Goal: Task Accomplishment & Management: Use online tool/utility

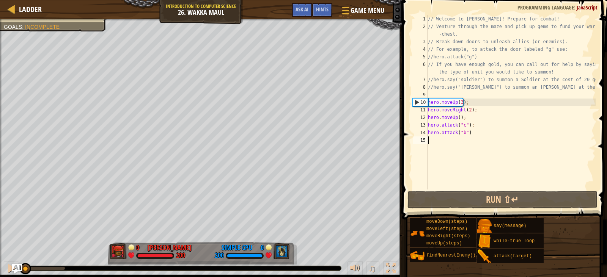
drag, startPoint x: 68, startPoint y: 269, endPoint x: 17, endPoint y: 272, distance: 50.5
click at [17, 272] on div "Ladder Introduction to Computer Science 26. Wakka Maul Game Menu Done Hints Ask…" at bounding box center [303, 138] width 607 height 277
drag, startPoint x: 28, startPoint y: 269, endPoint x: 14, endPoint y: 273, distance: 15.5
click at [14, 273] on div "Ladder Introduction to Computer Science 26. Wakka Maul Game Menu Done Hints Ask…" at bounding box center [303, 138] width 607 height 277
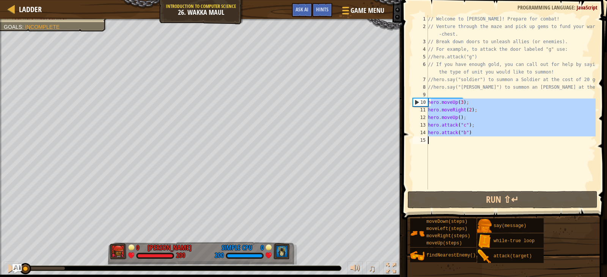
drag, startPoint x: 429, startPoint y: 103, endPoint x: 494, endPoint y: 147, distance: 78.4
click at [494, 147] on div "// Welcome to [PERSON_NAME]! Prepare for combat! // Venture through the maze an…" at bounding box center [510, 110] width 169 height 190
type textarea "h"
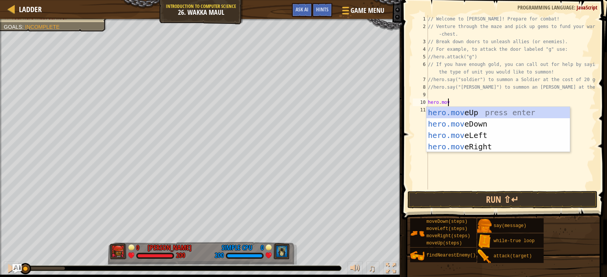
scroll to position [3, 1]
type textarea "hero.move"
click at [487, 143] on div "hero.move Up press enter hero.move Down press enter hero.move Left press enter …" at bounding box center [497, 141] width 143 height 68
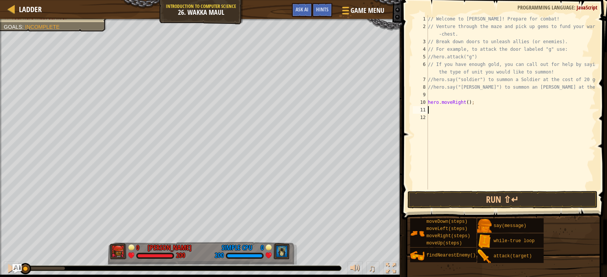
click at [465, 102] on div "// Welcome to [PERSON_NAME]! Prepare for combat! // Venture through the maze an…" at bounding box center [510, 110] width 169 height 190
type textarea "hero.moveRight(2);"
click at [503, 112] on div "// Welcome to [PERSON_NAME]! Prepare for combat! // Venture through the maze an…" at bounding box center [510, 110] width 169 height 190
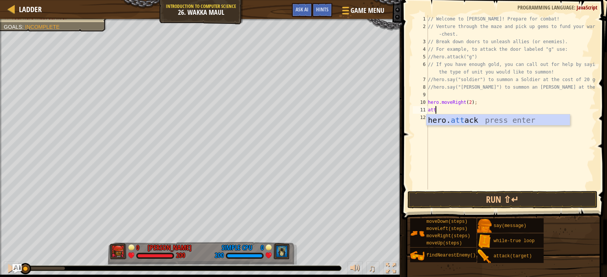
click at [476, 111] on div "// Welcome to [PERSON_NAME]! Prepare for combat! // Venture through the maze an…" at bounding box center [510, 110] width 169 height 190
click at [467, 120] on div "hero. [PERSON_NAME] press enter" at bounding box center [497, 132] width 143 height 34
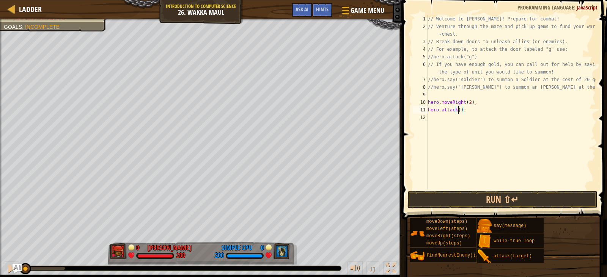
type textarea "hero.attack(g);"
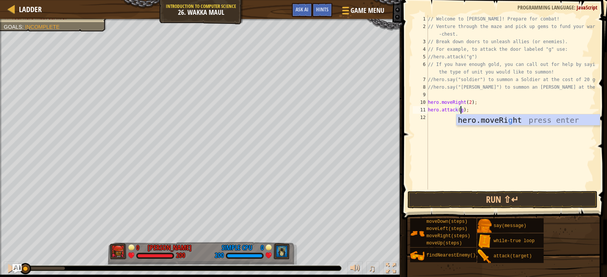
click at [484, 149] on div "// Welcome to [PERSON_NAME]! Prepare for combat! // Venture through the maze an…" at bounding box center [510, 110] width 169 height 190
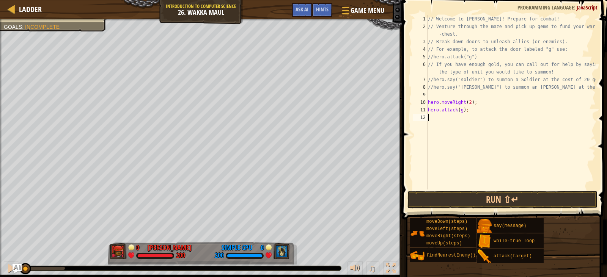
click at [468, 101] on div "// Welcome to [PERSON_NAME]! Prepare for combat! // Venture through the maze an…" at bounding box center [510, 110] width 169 height 190
type textarea "hero.moveRight();"
click at [495, 129] on div "// Welcome to [PERSON_NAME]! Prepare for combat! // Venture through the maze an…" at bounding box center [510, 110] width 169 height 190
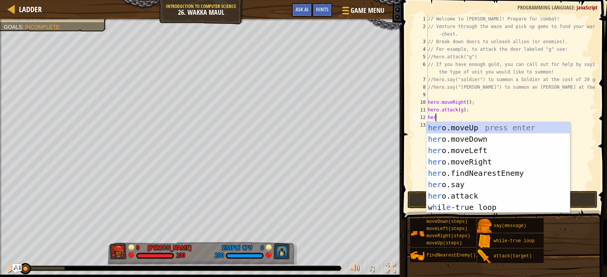
scroll to position [3, 0]
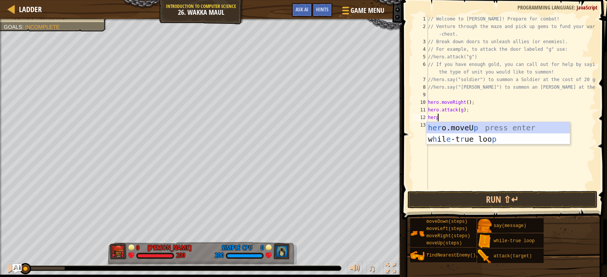
type textarea "her"
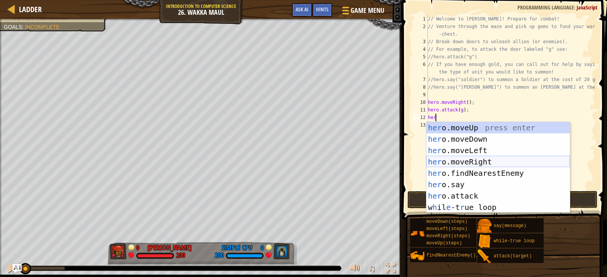
click at [504, 156] on div "her o.moveUp press enter her o.moveDown press enter her o.moveLeft press enter …" at bounding box center [497, 179] width 143 height 114
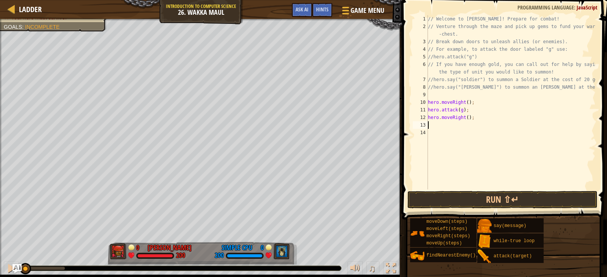
type textarea "up"
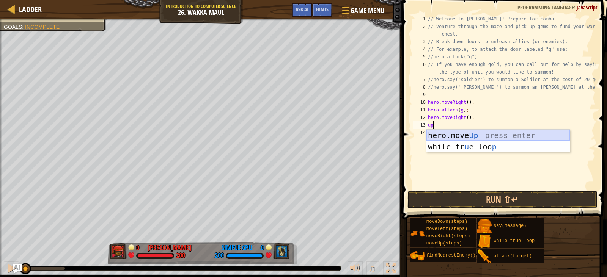
click at [481, 134] on div "hero.move Up press enter while-tr u e loo p press enter" at bounding box center [497, 153] width 143 height 46
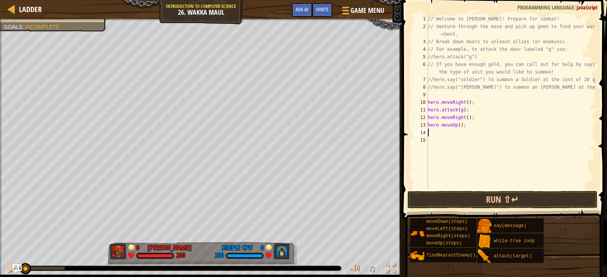
click at [457, 127] on div "// Welcome to [PERSON_NAME]! Prepare for combat! // Venture through the maze an…" at bounding box center [510, 110] width 169 height 190
type textarea "hero.moveUp(5);"
click at [449, 135] on div "// Welcome to [PERSON_NAME]! Prepare for combat! // Venture through the maze an…" at bounding box center [510, 110] width 169 height 190
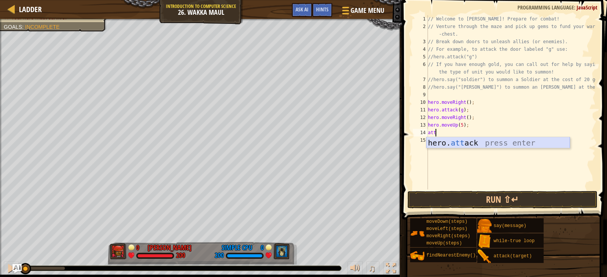
click at [470, 145] on div "hero. att ack press enter" at bounding box center [497, 154] width 143 height 34
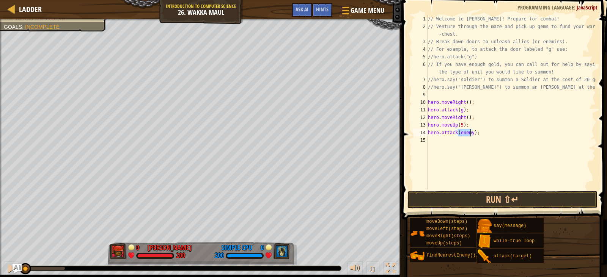
scroll to position [3, 3]
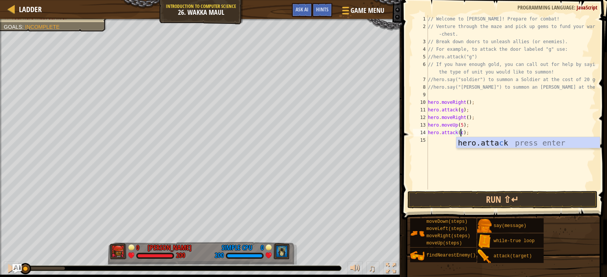
click at [493, 123] on div "// Welcome to [PERSON_NAME]! Prepare for combat! // Venture through the maze an…" at bounding box center [510, 110] width 169 height 190
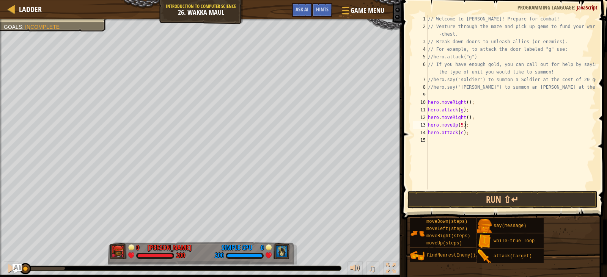
click at [492, 133] on div "// Welcome to [PERSON_NAME]! Prepare for combat! // Venture through the maze an…" at bounding box center [510, 110] width 169 height 190
type textarea "hero.attack(c);"
click at [486, 145] on div "// Welcome to [PERSON_NAME]! Prepare for combat! // Venture through the maze an…" at bounding box center [510, 110] width 169 height 190
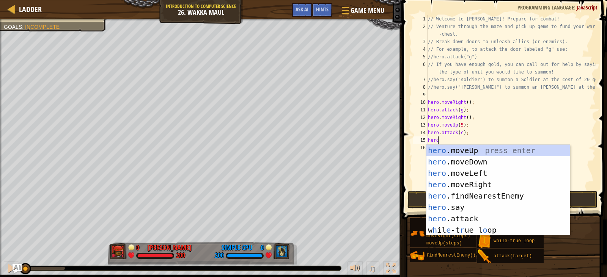
scroll to position [3, 0]
click at [481, 217] on div "hero .moveUp press enter hero .moveDown press enter hero .moveLeft press enter …" at bounding box center [497, 202] width 143 height 114
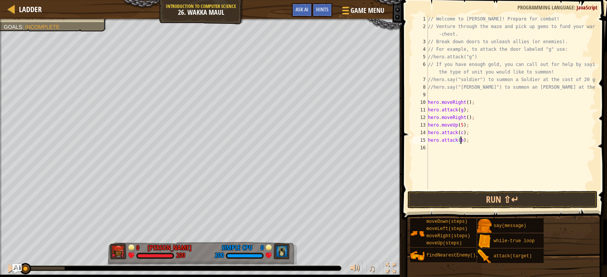
scroll to position [3, 3]
click at [505, 199] on button "Run ⇧↵" at bounding box center [502, 199] width 190 height 17
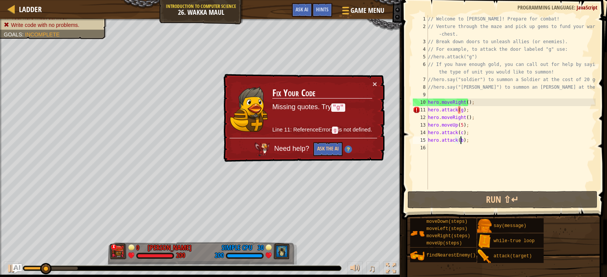
click at [459, 108] on div "// Welcome to [PERSON_NAME]! Prepare for combat! // Venture through the maze an…" at bounding box center [510, 110] width 169 height 190
click at [464, 110] on div "// Welcome to [PERSON_NAME]! Prepare for combat! // Venture through the maze an…" at bounding box center [510, 110] width 169 height 190
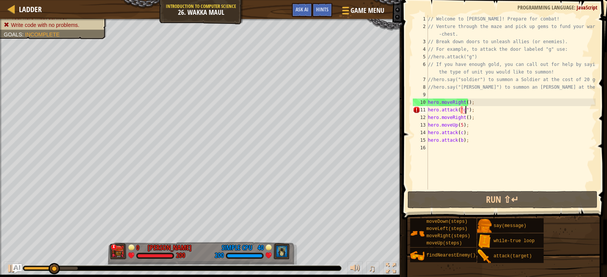
scroll to position [3, 3]
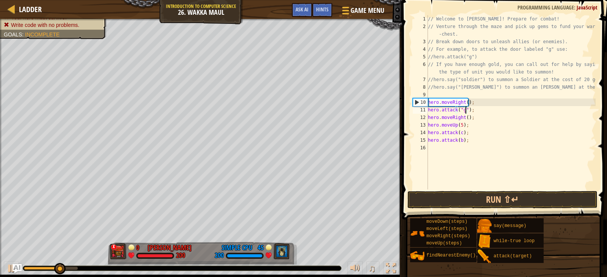
click at [459, 131] on div "// Welcome to [PERSON_NAME]! Prepare for combat! // Venture through the maze an…" at bounding box center [510, 110] width 169 height 190
click at [457, 131] on div "// Welcome to [PERSON_NAME]! Prepare for combat! // Venture through the maze an…" at bounding box center [510, 110] width 169 height 190
click at [459, 142] on div "// Welcome to [PERSON_NAME]! Prepare for combat! // Venture through the maze an…" at bounding box center [510, 110] width 169 height 190
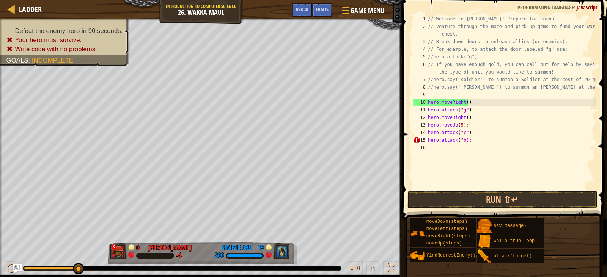
click at [463, 140] on div "// Welcome to [PERSON_NAME]! Prepare for combat! // Venture through the maze an…" at bounding box center [510, 110] width 169 height 190
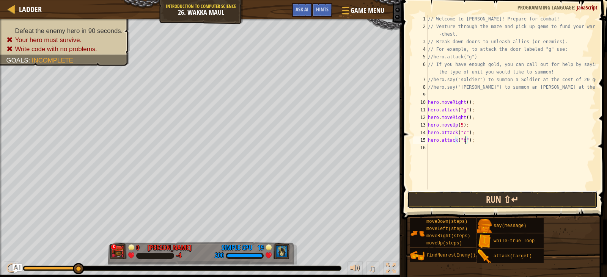
click at [470, 194] on button "Run ⇧↵" at bounding box center [502, 199] width 190 height 17
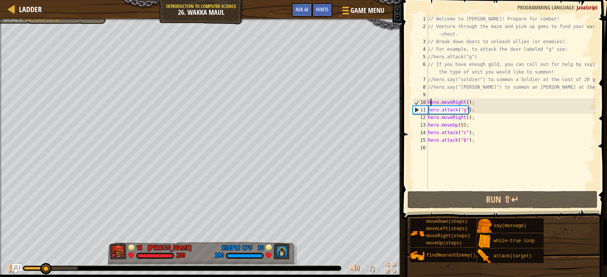
click at [429, 100] on div "// Welcome to [PERSON_NAME]! Prepare for combat! // Venture through the maze an…" at bounding box center [510, 110] width 169 height 190
type textarea "hero.moveRight();"
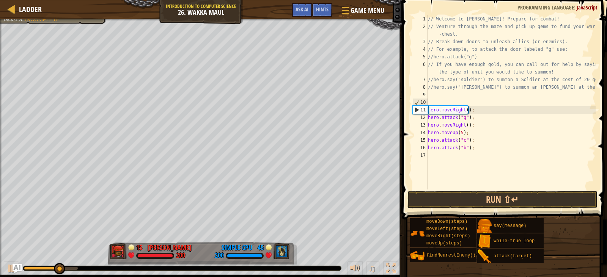
click at [436, 99] on div "// Welcome to [PERSON_NAME]! Prepare for combat! // Venture through the maze an…" at bounding box center [510, 110] width 169 height 190
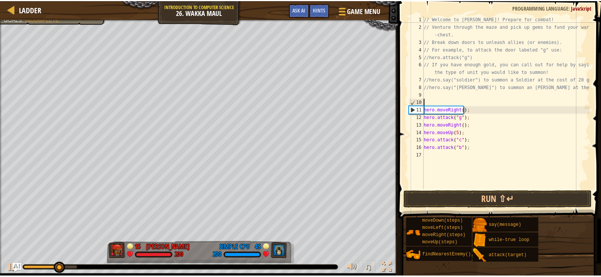
scroll to position [3, 0]
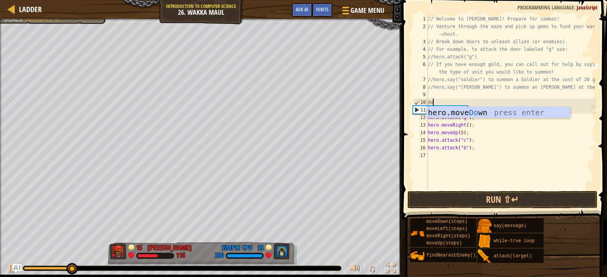
type textarea "dow"
click at [444, 113] on div "hero.move Dow n press enter" at bounding box center [497, 124] width 143 height 34
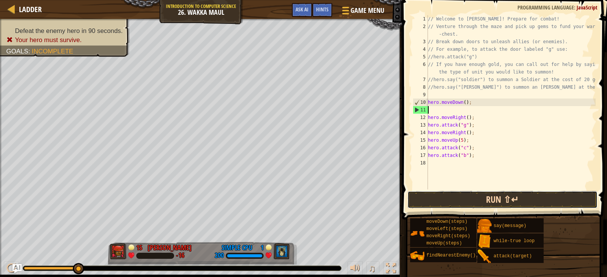
click at [490, 202] on button "Run ⇧↵" at bounding box center [502, 199] width 190 height 17
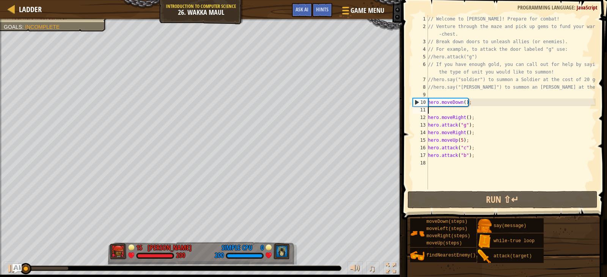
type textarea "hero.moveDown();"
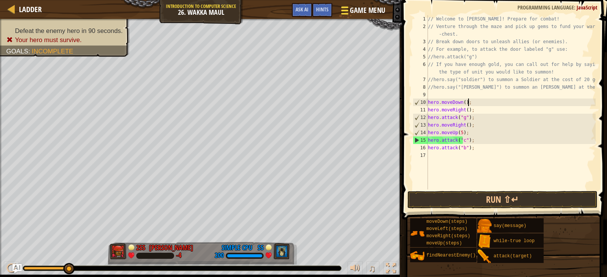
click at [357, 7] on span "Game Menu" at bounding box center [367, 10] width 35 height 10
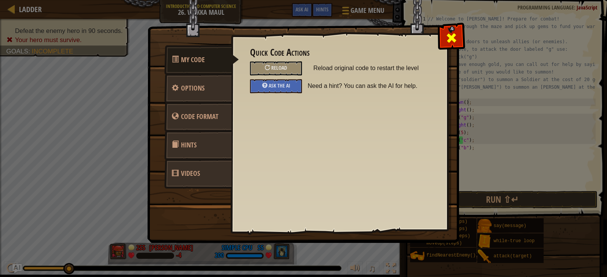
click at [447, 42] on span at bounding box center [451, 38] width 12 height 12
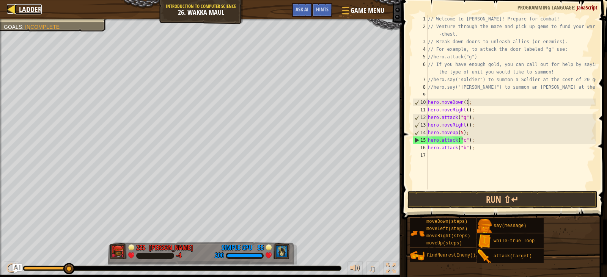
click at [27, 10] on span "Ladder" at bounding box center [30, 9] width 23 height 10
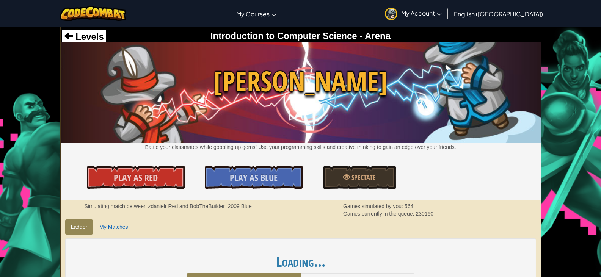
click at [442, 15] on span "My Account" at bounding box center [421, 13] width 41 height 8
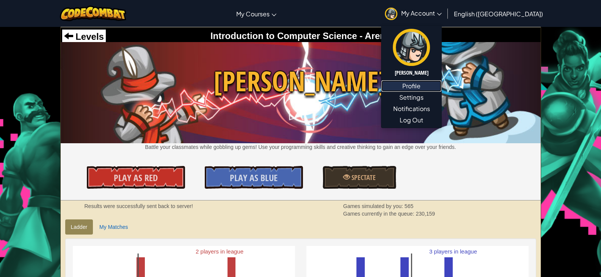
click at [441, 90] on link "Profile" at bounding box center [412, 85] width 60 height 11
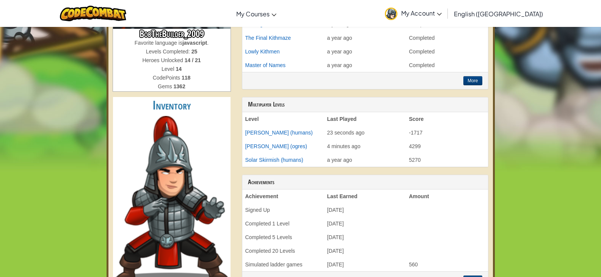
scroll to position [265, 0]
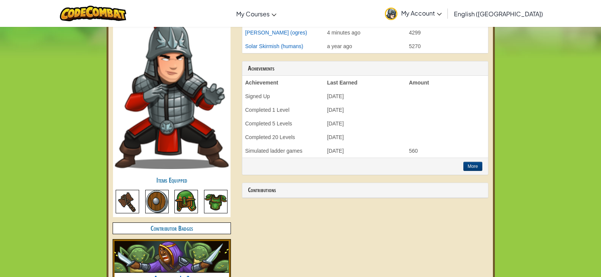
click at [110, 201] on div "BobTheBuilder_2009 Favorite language is javascript . Levels Completed: 25 Heroe…" at bounding box center [171, 44] width 129 height 494
click at [120, 199] on img at bounding box center [128, 202] width 24 height 24
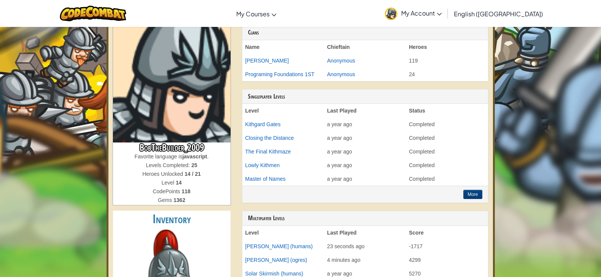
scroll to position [0, 0]
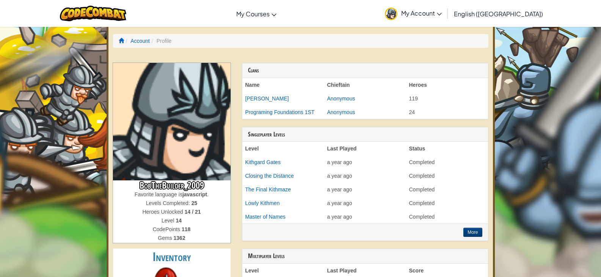
click at [140, 36] on ol "Account Profile" at bounding box center [300, 41] width 375 height 14
click at [135, 41] on link "Account" at bounding box center [139, 41] width 19 height 6
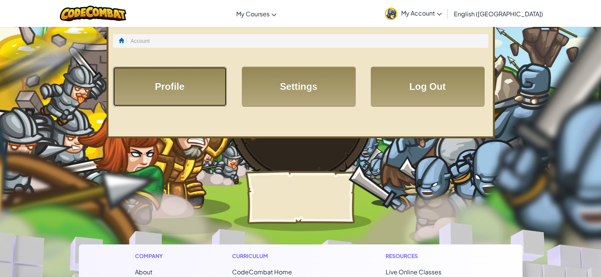
click at [157, 104] on link "Profile" at bounding box center [170, 87] width 114 height 40
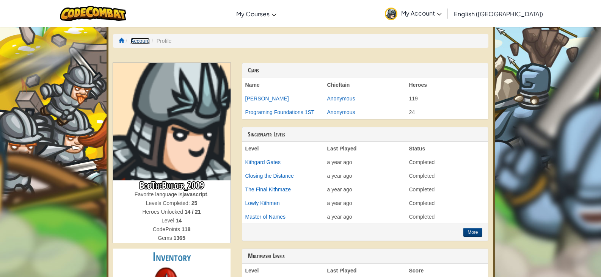
click at [146, 39] on link "Account" at bounding box center [139, 41] width 19 height 6
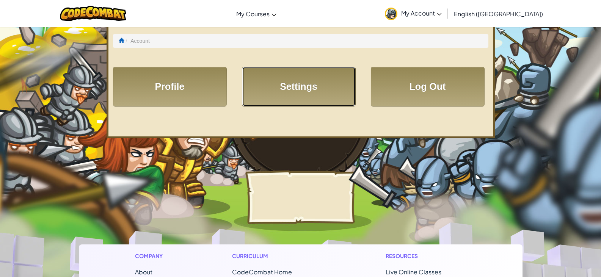
click at [296, 94] on link "Settings" at bounding box center [299, 87] width 114 height 40
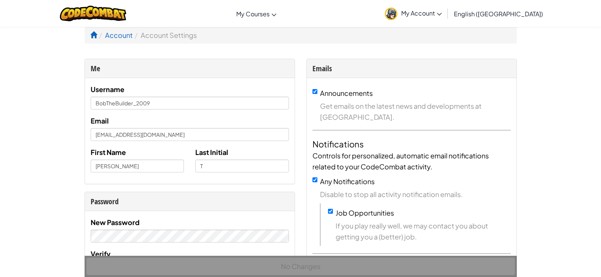
click at [109, 42] on ol "Account Account Settings" at bounding box center [301, 35] width 432 height 17
click at [109, 38] on link "Account" at bounding box center [119, 35] width 28 height 9
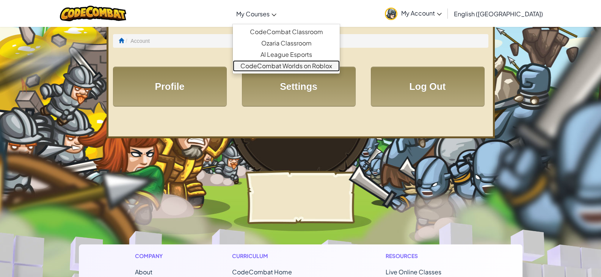
click at [340, 64] on link "CodeCombat Worlds on Roblox" at bounding box center [286, 65] width 107 height 11
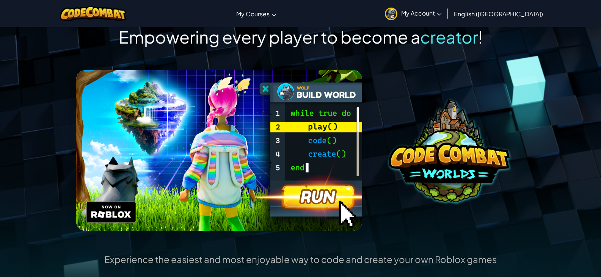
scroll to position [76, 0]
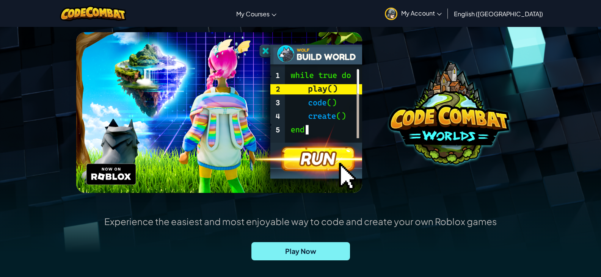
click at [301, 255] on span "Play Now" at bounding box center [300, 251] width 99 height 18
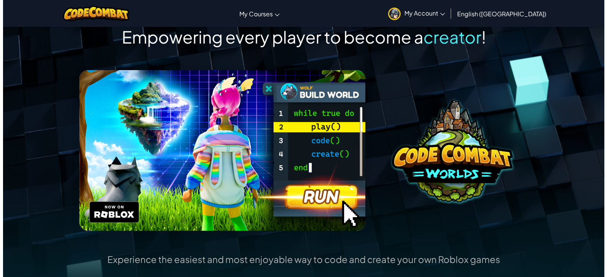
scroll to position [0, 0]
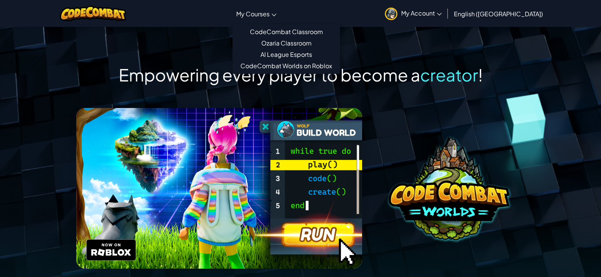
click at [280, 4] on link "My Courses" at bounding box center [256, 13] width 48 height 20
click at [319, 54] on link "AI League Esports" at bounding box center [286, 54] width 107 height 11
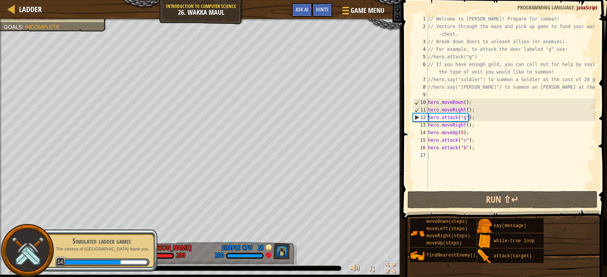
click at [155, 230] on div "Simulated ladder games The citizens of [GEOGRAPHIC_DATA] thank you. 14" at bounding box center [97, 250] width 119 height 42
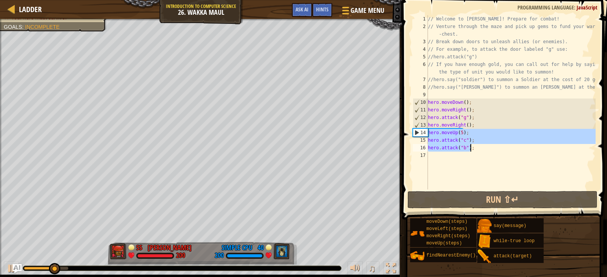
drag, startPoint x: 429, startPoint y: 133, endPoint x: 485, endPoint y: 154, distance: 60.5
click at [487, 152] on div "// Welcome to [PERSON_NAME]! Prepare for combat! // Venture through the maze an…" at bounding box center [510, 110] width 169 height 190
type textarea "hero.attack("b");"
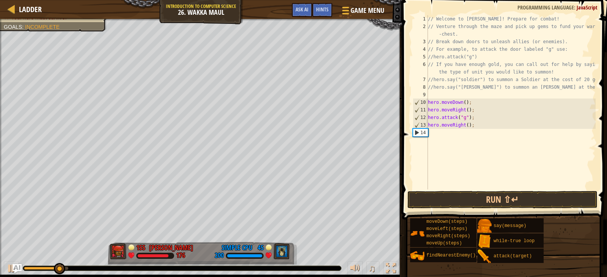
type textarea "\"
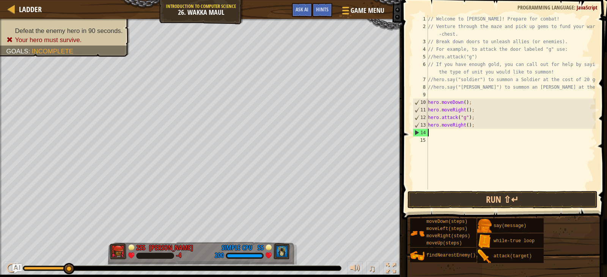
click at [465, 124] on div "// Welcome to [PERSON_NAME]! Prepare for combat! // Venture through the maze an…" at bounding box center [510, 110] width 169 height 190
type textarea "hero.moveRight(2);"
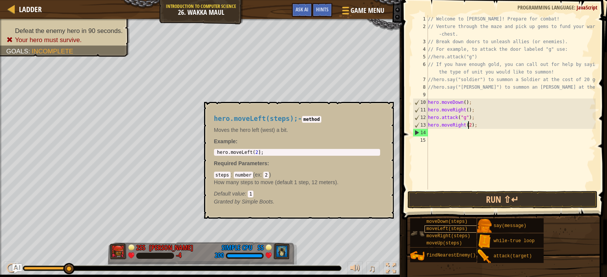
scroll to position [3, 3]
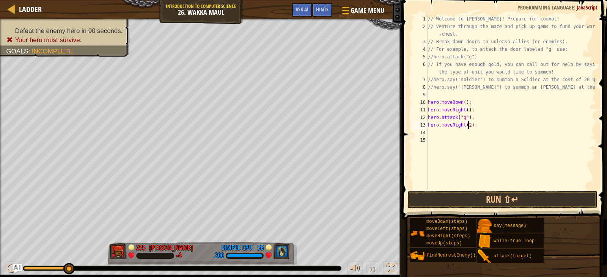
click at [462, 135] on div "// Welcome to [PERSON_NAME]! Prepare for combat! // Venture through the maze an…" at bounding box center [510, 110] width 169 height 190
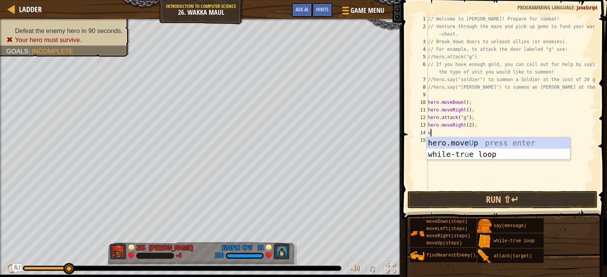
type textarea "up"
click at [453, 145] on div "hero.move Up press enter while-tr u e loo p press enter" at bounding box center [497, 160] width 143 height 46
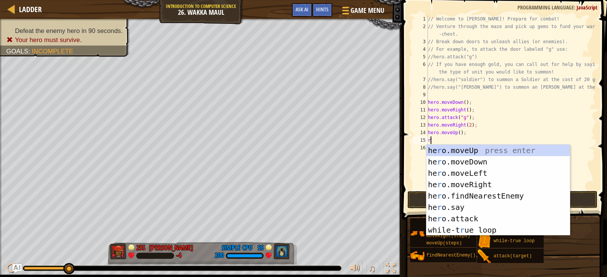
click at [466, 137] on div "// Welcome to [PERSON_NAME]! Prepare for combat! // Venture through the maze an…" at bounding box center [510, 110] width 169 height 190
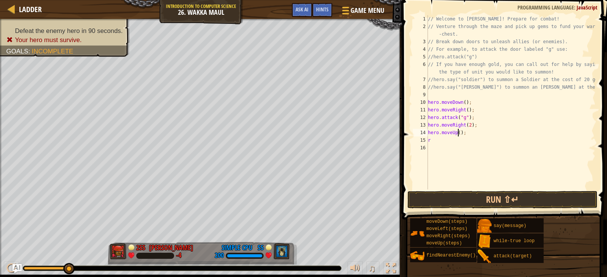
click at [458, 135] on div "// Welcome to [PERSON_NAME]! Prepare for combat! // Venture through the maze an…" at bounding box center [510, 110] width 169 height 190
type textarea "hero.moveUp(2);"
click at [445, 145] on div "// Welcome to [PERSON_NAME]! Prepare for combat! // Venture through the maze an…" at bounding box center [510, 110] width 169 height 190
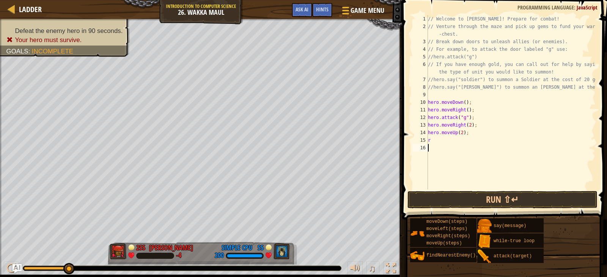
type textarea "r"
click at [441, 146] on div "// Welcome to [PERSON_NAME]! Prepare for combat! // Venture through the maze an…" at bounding box center [510, 110] width 169 height 190
click at [446, 162] on div "// Welcome to [PERSON_NAME]! Prepare for combat! // Venture through the maze an…" at bounding box center [510, 110] width 169 height 190
type textarea "hero.moveUp(2);"
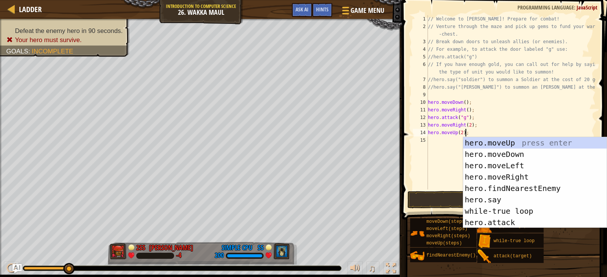
click at [482, 133] on div "// Welcome to [PERSON_NAME]! Prepare for combat! // Venture through the maze an…" at bounding box center [510, 110] width 169 height 190
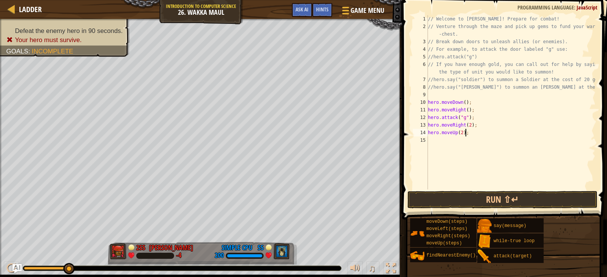
click at [492, 147] on div "// Welcome to [PERSON_NAME]! Prepare for combat! // Venture through the maze an…" at bounding box center [510, 110] width 169 height 190
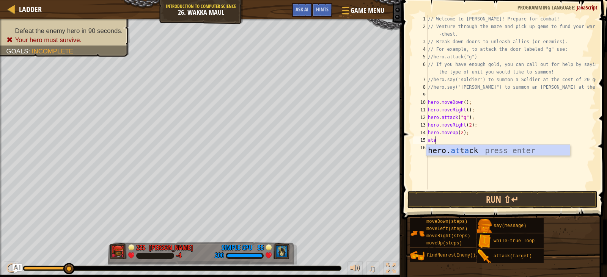
click at [492, 147] on div "hero. at t a ck press enter" at bounding box center [497, 162] width 143 height 34
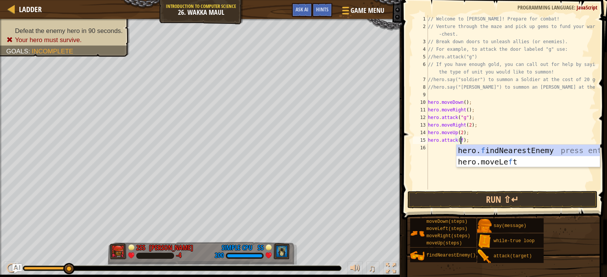
scroll to position [3, 3]
type textarea "hero.attack(f);"
click at [410, 166] on span at bounding box center [505, 99] width 211 height 242
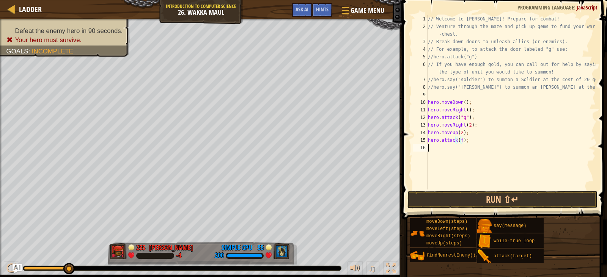
click at [477, 153] on div "// Welcome to [PERSON_NAME]! Prepare for combat! // Venture through the maze an…" at bounding box center [510, 110] width 169 height 190
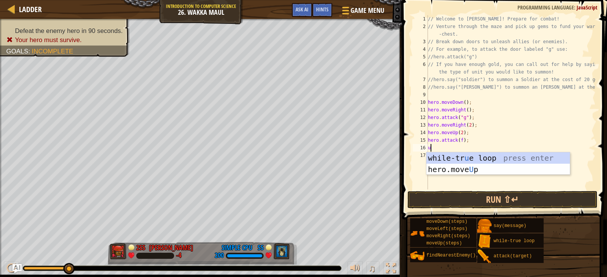
type textarea "up"
click at [472, 159] on div "hero.move Up press enter while-tr u e loo p press enter" at bounding box center [497, 175] width 143 height 46
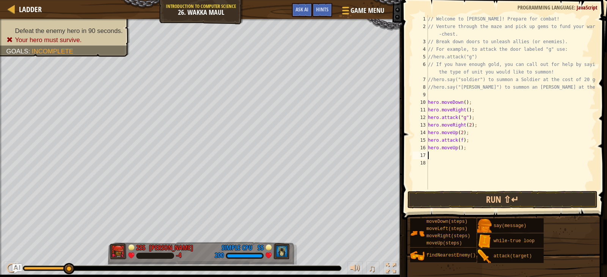
click at [457, 146] on div "// Welcome to [PERSON_NAME]! Prepare for combat! // Venture through the maze an…" at bounding box center [510, 110] width 169 height 190
type textarea "hero.moveUp(1);"
click at [474, 156] on div "// Welcome to [PERSON_NAME]! Prepare for combat! // Venture through the maze an…" at bounding box center [510, 110] width 169 height 190
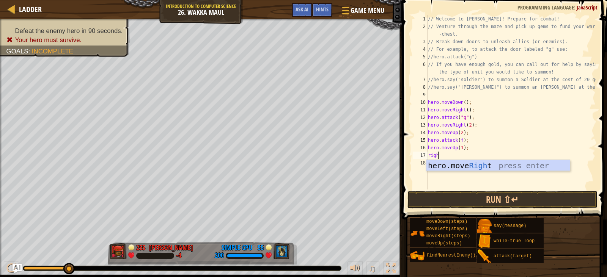
type textarea "right"
click at [480, 170] on div "hero.move Right press enter" at bounding box center [497, 177] width 143 height 34
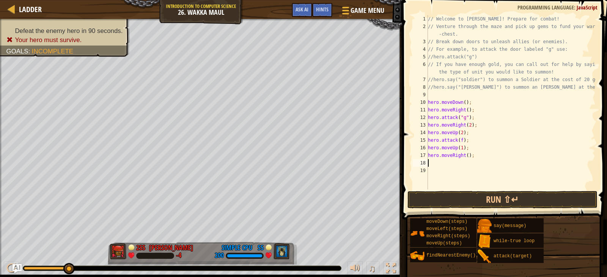
scroll to position [3, 0]
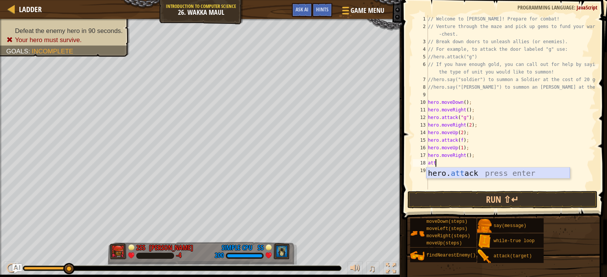
click at [455, 172] on div "hero. att ack press enter" at bounding box center [497, 185] width 143 height 34
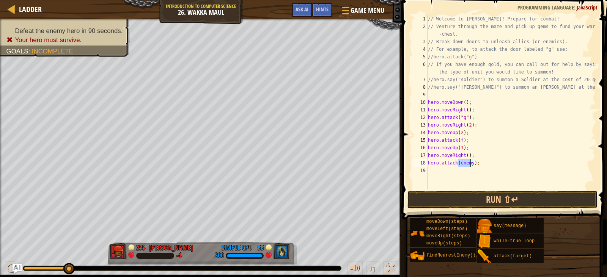
scroll to position [3, 3]
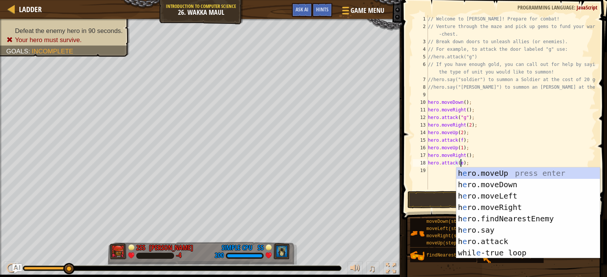
type textarea "hero.attack(e);"
click at [437, 190] on span at bounding box center [505, 99] width 211 height 242
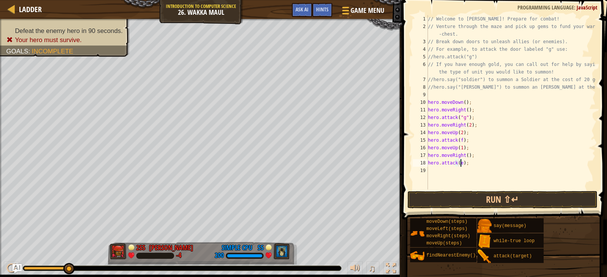
click at [481, 168] on div "// Welcome to [PERSON_NAME]! Prepare for combat! // Venture through the maze an…" at bounding box center [510, 110] width 169 height 190
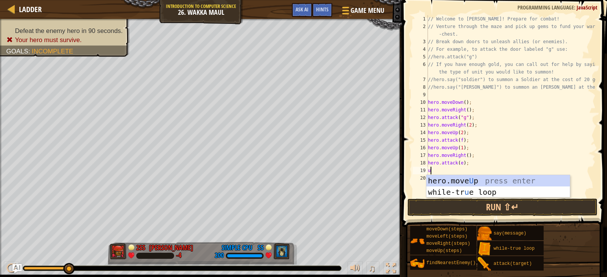
type textarea "up"
click at [455, 176] on div "hero.move Up press enter while-tr u e loo p press enter" at bounding box center [497, 198] width 143 height 46
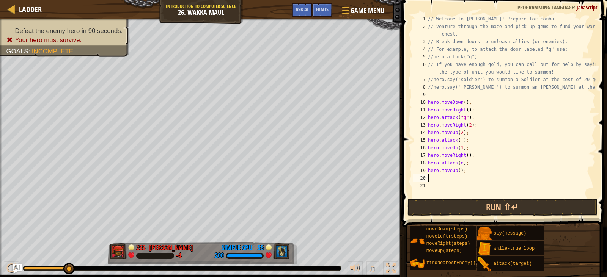
click at [457, 168] on div "// Welcome to [PERSON_NAME]! Prepare for combat! // Venture through the maze an…" at bounding box center [510, 113] width 169 height 197
click at [475, 209] on button "Run ⇧↵" at bounding box center [502, 207] width 190 height 17
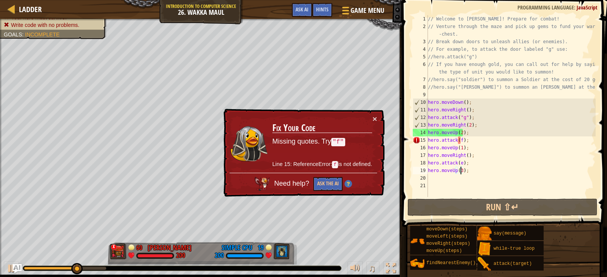
click at [458, 140] on div "// Welcome to [PERSON_NAME]! Prepare for combat! // Venture through the maze an…" at bounding box center [510, 113] width 169 height 197
click at [464, 141] on div "// Welcome to [PERSON_NAME]! Prepare for combat! // Venture through the maze an…" at bounding box center [510, 113] width 169 height 197
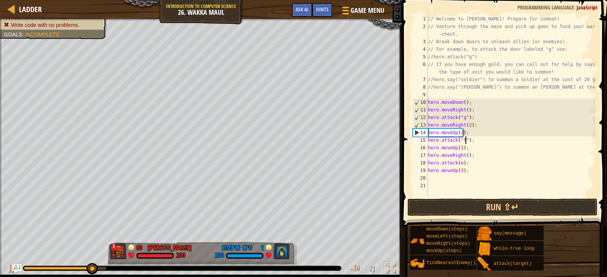
click at [458, 163] on div "// Welcome to [PERSON_NAME]! Prepare for combat! // Venture through the maze an…" at bounding box center [510, 113] width 169 height 197
click at [462, 163] on div "// Welcome to [PERSON_NAME]! Prepare for combat! // Venture through the maze an…" at bounding box center [510, 113] width 169 height 197
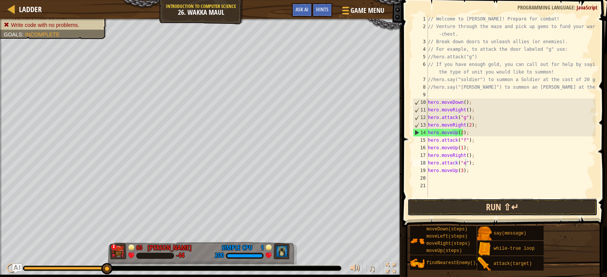
click at [500, 205] on button "Run ⇧↵" at bounding box center [502, 207] width 190 height 17
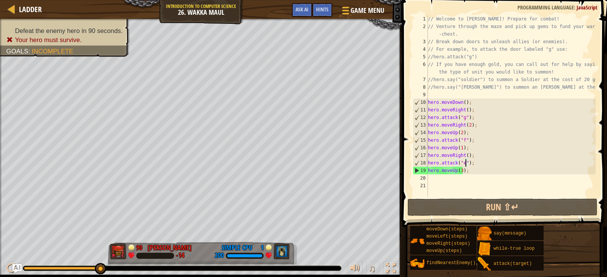
click at [461, 171] on div "// Welcome to [PERSON_NAME]! Prepare for combat! // Venture through the maze an…" at bounding box center [510, 113] width 169 height 197
type textarea "hero.moveUp();"
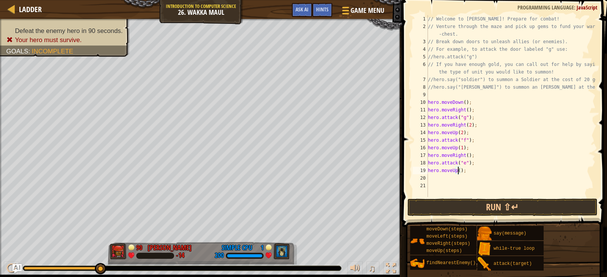
click at [455, 184] on div "// Welcome to [PERSON_NAME]! Prepare for combat! // Venture through the maze an…" at bounding box center [510, 113] width 169 height 197
click at [449, 182] on div "// Welcome to [PERSON_NAME]! Prepare for combat! // Venture through the maze an…" at bounding box center [510, 113] width 169 height 197
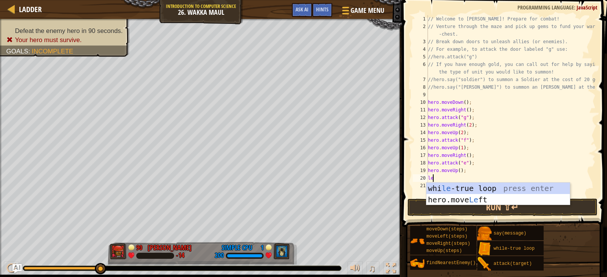
type textarea "lef"
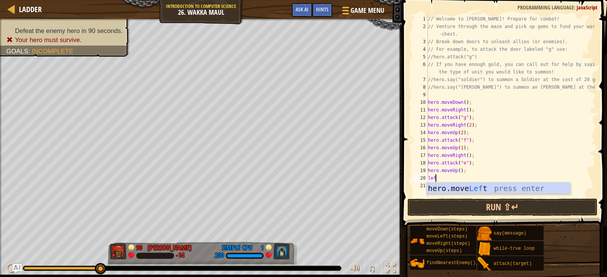
click at [450, 185] on div "hero.move Lef t press enter" at bounding box center [497, 200] width 143 height 34
click at [464, 175] on div "// Welcome to [PERSON_NAME]! Prepare for combat! // Venture through the maze an…" at bounding box center [510, 113] width 169 height 197
type textarea "hero.moveLeft(2);"
click at [493, 195] on div "// Welcome to [PERSON_NAME]! Prepare for combat! // Venture through the maze an…" at bounding box center [510, 113] width 169 height 197
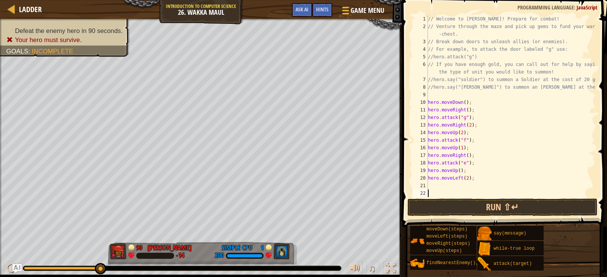
scroll to position [3, 0]
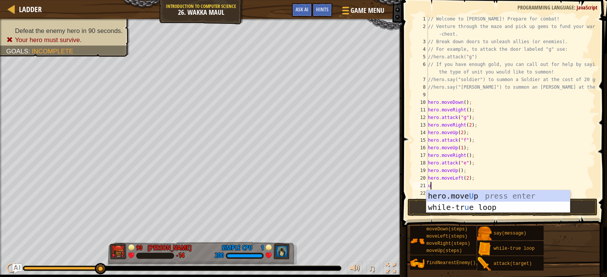
type textarea "up"
click at [483, 192] on div "hero.move Up press enter while-tr u e loo p press enter" at bounding box center [497, 213] width 143 height 46
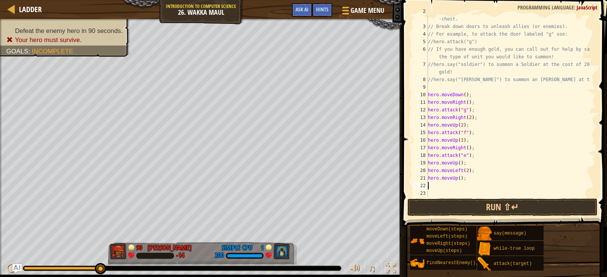
scroll to position [15, 0]
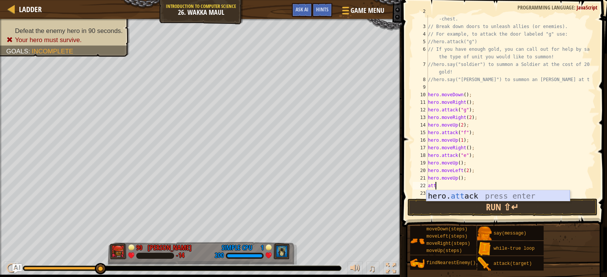
click at [452, 191] on div "hero. att ack press enter" at bounding box center [497, 207] width 143 height 34
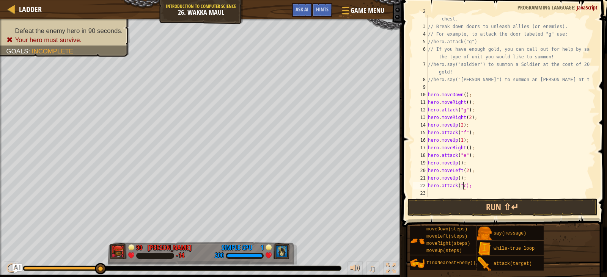
type textarea "hero.attack("c");"
click at [496, 195] on div "// Venture through the maze and pick up gems to fund your war -chest. // Break …" at bounding box center [507, 110] width 163 height 205
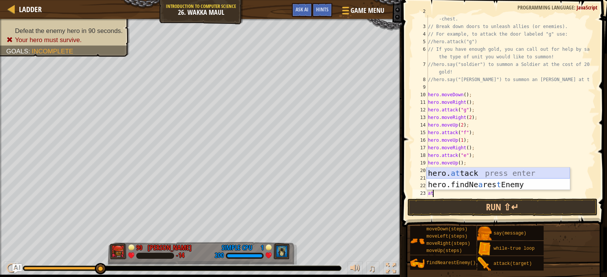
click at [485, 174] on div "hero. at tack press enter hero.findNe a res t Enemy press enter" at bounding box center [497, 191] width 143 height 46
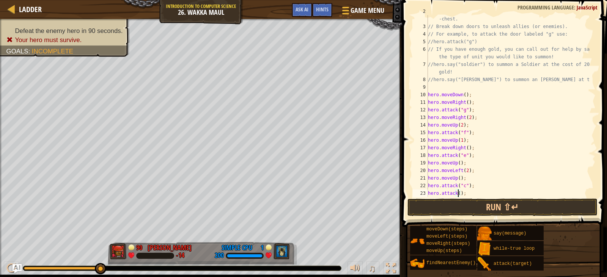
type textarea "hero.attack(b);"
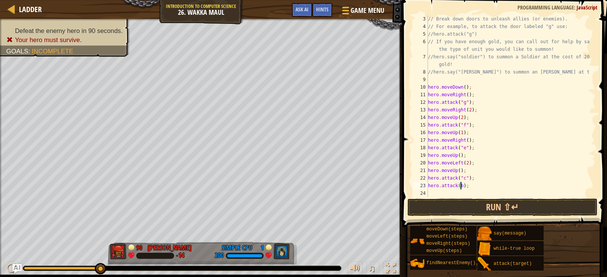
scroll to position [23, 0]
click at [476, 191] on div "// Break down doors to unleash allies (or enemies). // For example, to attack t…" at bounding box center [507, 113] width 163 height 197
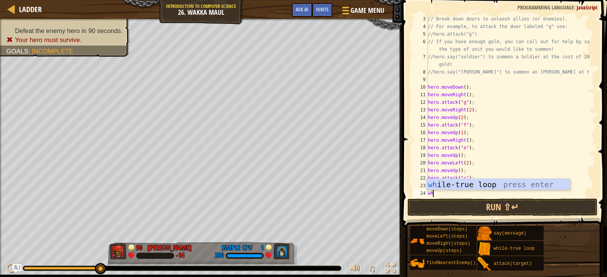
type textarea "whi"
click at [499, 185] on div "whi le-true loop press enter" at bounding box center [497, 196] width 143 height 34
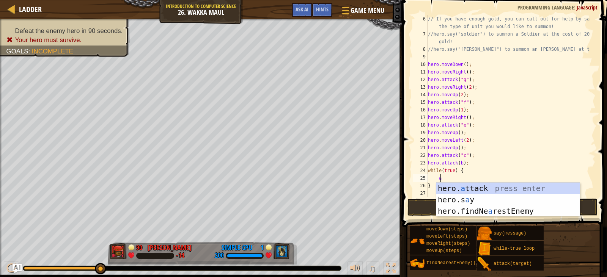
scroll to position [3, 1]
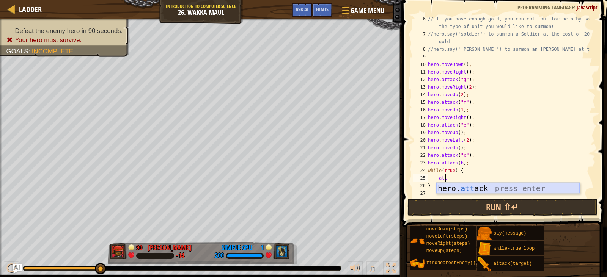
click at [476, 187] on div "hero. att ack press enter" at bounding box center [507, 200] width 143 height 34
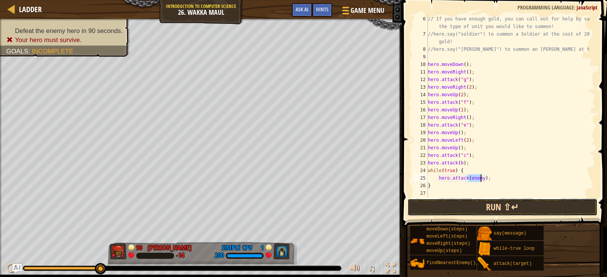
click at [496, 207] on button "Run ⇧↵" at bounding box center [502, 207] width 190 height 17
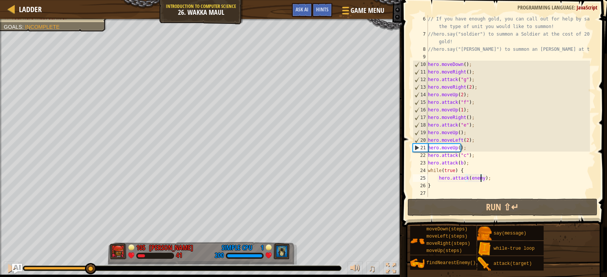
click at [16, 267] on img "Ask AI" at bounding box center [17, 269] width 10 height 10
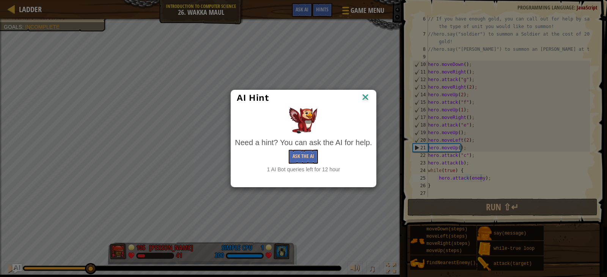
click at [365, 94] on img at bounding box center [365, 97] width 10 height 11
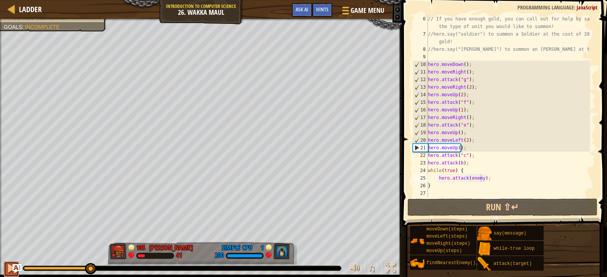
click at [10, 269] on div at bounding box center [11, 269] width 10 height 10
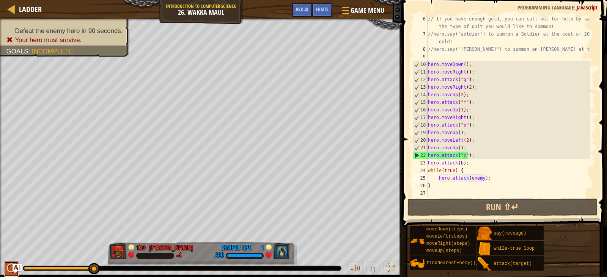
click at [10, 269] on div at bounding box center [11, 269] width 10 height 10
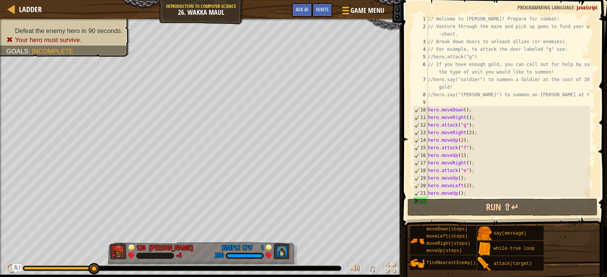
scroll to position [46, 0]
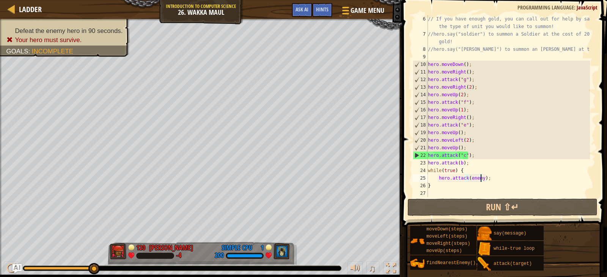
click at [472, 150] on div "// If you have enough gold, you can call out for help by saying the type of uni…" at bounding box center [507, 117] width 163 height 205
click at [495, 138] on div "// If you have enough gold, you can call out for help by saying the type of uni…" at bounding box center [507, 117] width 163 height 205
type textarea "hero.moveLeft(2);"
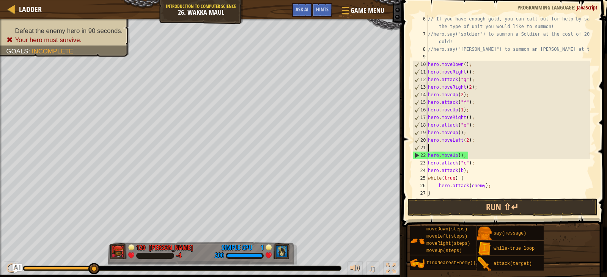
scroll to position [3, 0]
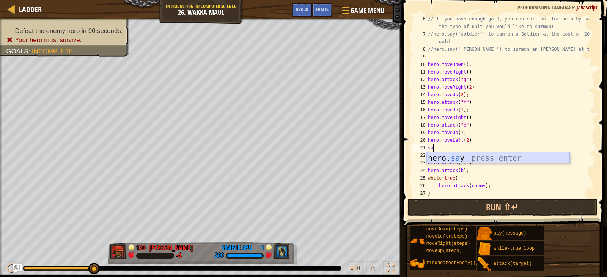
click at [466, 158] on div "hero. sa y press enter" at bounding box center [497, 169] width 143 height 34
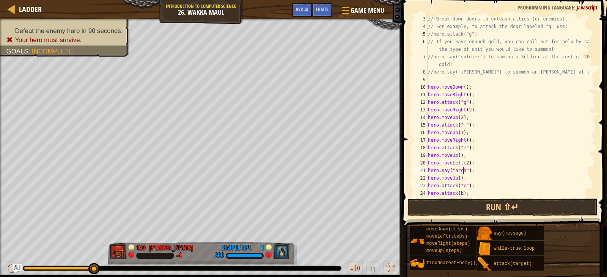
scroll to position [3, 3]
click at [428, 171] on div "// Break down doors to unleash allies (or enemies). // For example, to attack t…" at bounding box center [507, 113] width 163 height 197
click at [439, 168] on div "// Break down doors to unleash allies (or enemies). // For example, to attack t…" at bounding box center [507, 113] width 163 height 197
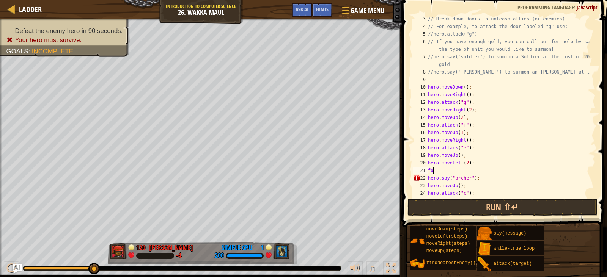
type textarea "f"
click at [447, 170] on div "// Break down doors to unleash allies (or enemies). // For example, to attack t…" at bounding box center [507, 113] width 163 height 197
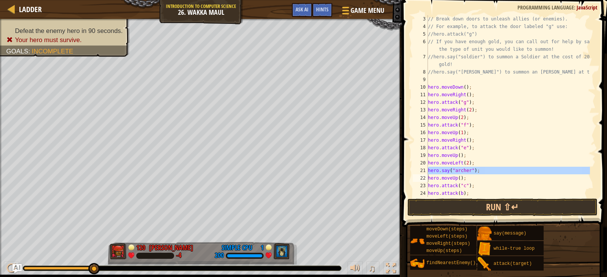
click at [480, 170] on div "// Break down doors to unleash allies (or enemies). // For example, to attack t…" at bounding box center [507, 106] width 163 height 182
type textarea "hero.say("[PERSON_NAME]");"
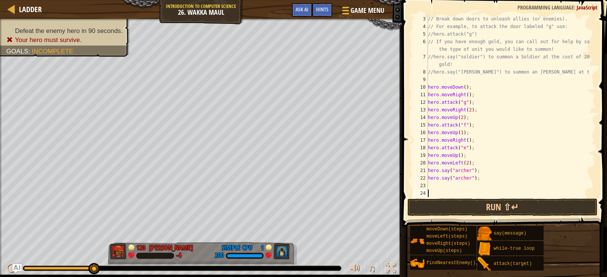
paste textarea "hero.say("[PERSON_NAME]");"
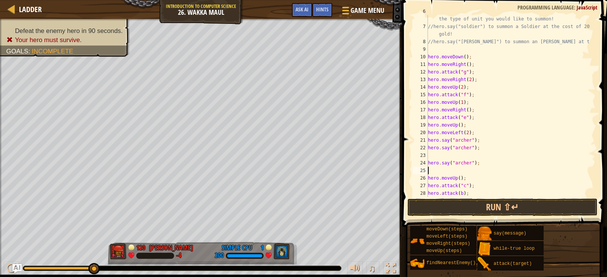
scroll to position [53, 0]
type textarea "hero.say("[PERSON_NAME]");"
click at [455, 159] on div "// If you have enough gold, you can call out for help by saying the type of uni…" at bounding box center [507, 110] width 163 height 205
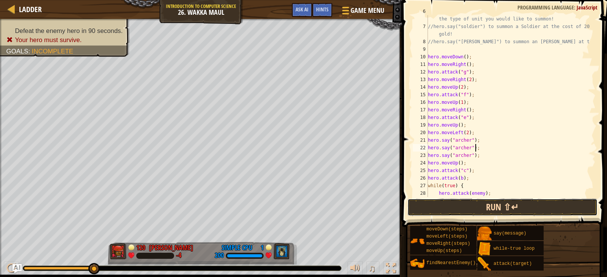
click at [470, 207] on button "Run ⇧↵" at bounding box center [502, 207] width 190 height 17
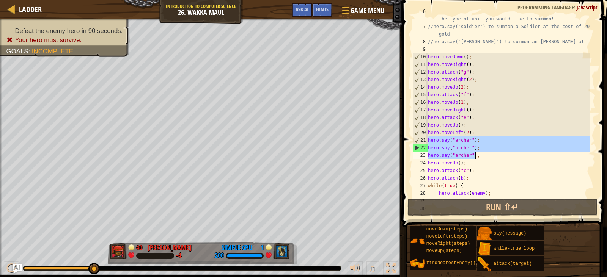
drag, startPoint x: 428, startPoint y: 141, endPoint x: 485, endPoint y: 156, distance: 59.1
click at [485, 156] on div "// If you have enough gold, you can call out for help by saying the type of uni…" at bounding box center [507, 110] width 163 height 205
type textarea "hero.say("[PERSON_NAME]"); hero.say("[PERSON_NAME]");"
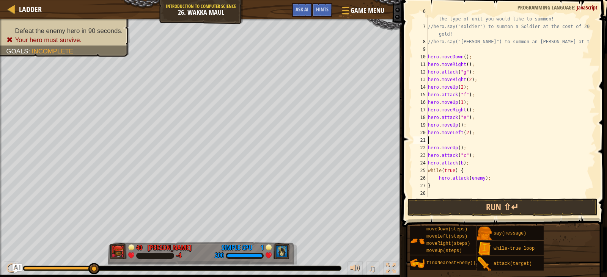
scroll to position [46, 0]
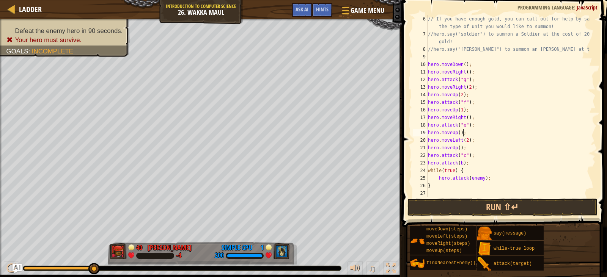
click at [474, 130] on div "// If you have enough gold, you can call out for help by saying the type of uni…" at bounding box center [507, 117] width 163 height 205
click at [477, 125] on div "// If you have enough gold, you can call out for help by saying the type of uni…" at bounding box center [507, 117] width 163 height 205
type textarea "hero.attack("e");"
paste textarea "hero.say("[PERSON_NAME]");"
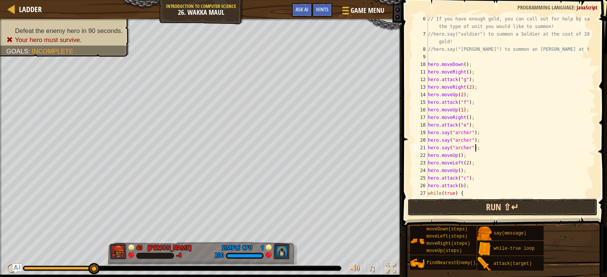
click at [431, 206] on button "Run ⇧↵" at bounding box center [502, 207] width 190 height 17
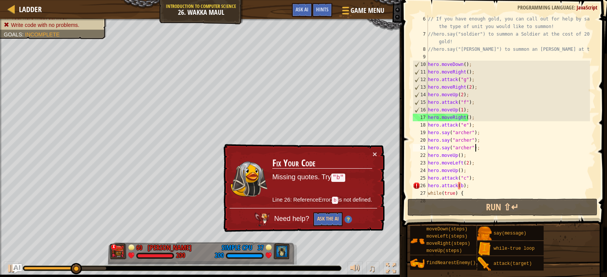
click at [457, 185] on div "// If you have enough gold, you can call out for help by saying the type of uni…" at bounding box center [507, 117] width 163 height 205
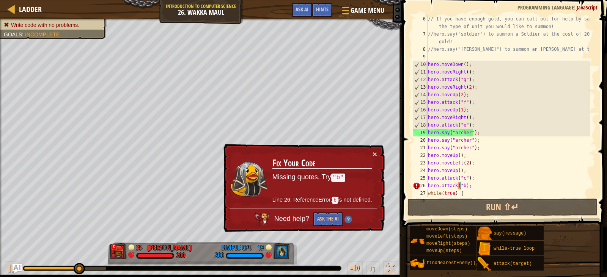
scroll to position [3, 3]
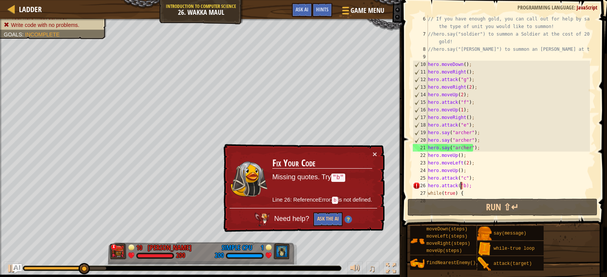
click at [464, 185] on div "// If you have enough gold, you can call out for help by saying the type of uni…" at bounding box center [507, 117] width 163 height 205
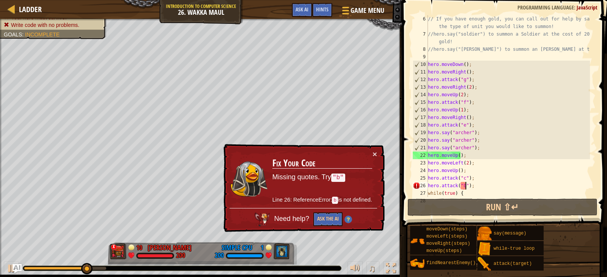
scroll to position [3, 3]
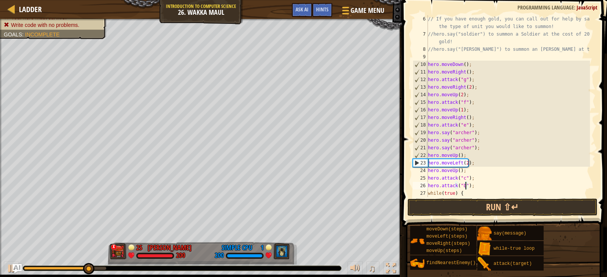
click at [486, 161] on div "// If you have enough gold, you can call out for help by saying the type of uni…" at bounding box center [507, 117] width 163 height 205
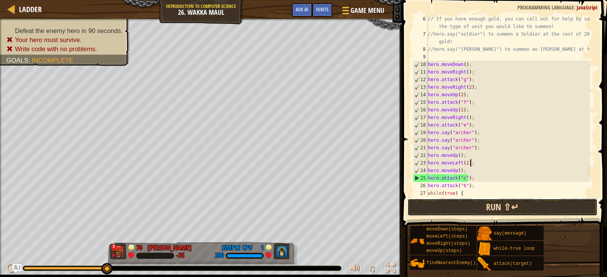
click at [456, 211] on button "Run ⇧↵" at bounding box center [502, 207] width 190 height 17
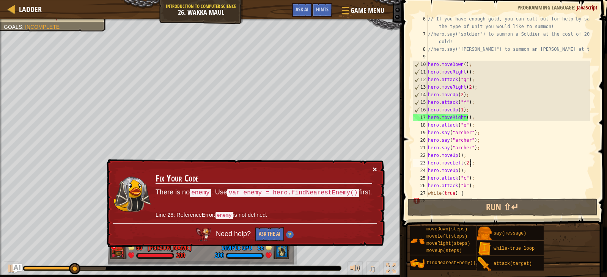
click at [377, 167] on button "×" at bounding box center [374, 169] width 5 height 8
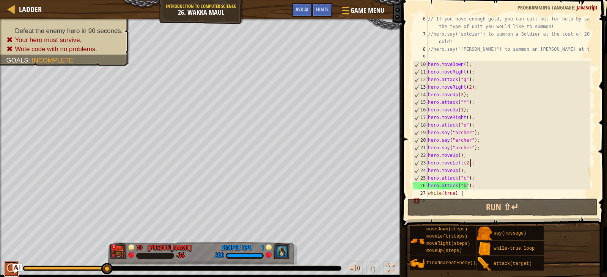
click at [11, 265] on div at bounding box center [11, 269] width 10 height 10
click at [0, 0] on div at bounding box center [0, 0] width 0 height 0
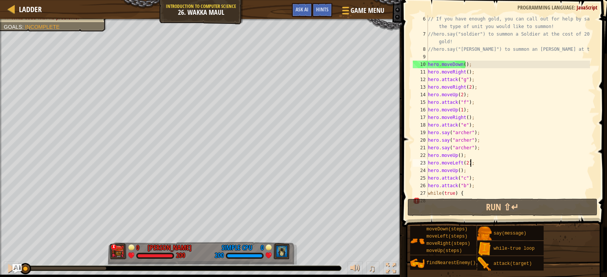
click at [515, 163] on div "// If you have enough gold, you can call out for help by saying the type of uni…" at bounding box center [507, 117] width 163 height 205
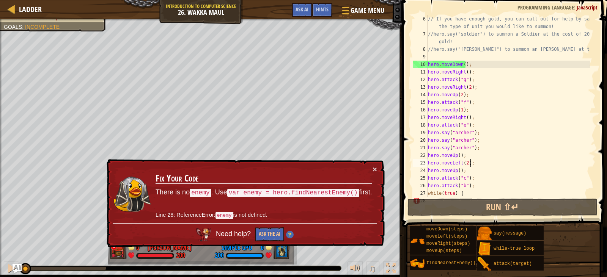
scroll to position [68, 0]
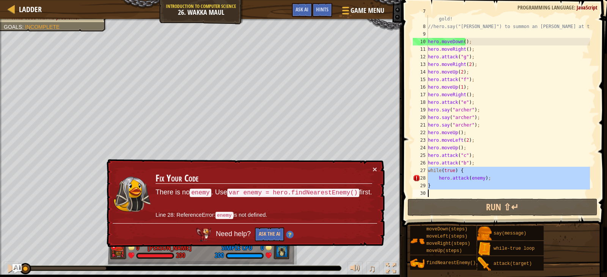
drag, startPoint x: 428, startPoint y: 170, endPoint x: 471, endPoint y: 191, distance: 47.3
click at [471, 191] on div "//hero.say("soldier") to summon a Soldier at the cost of 20 gold! //hero.say("[…" at bounding box center [507, 110] width 163 height 205
type textarea "}"
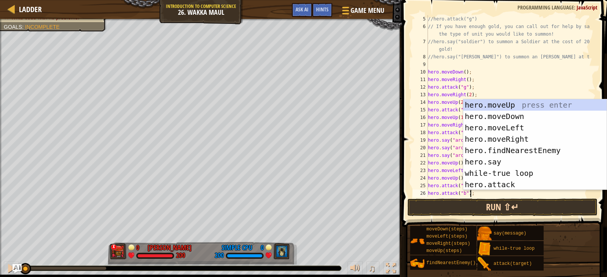
scroll to position [38, 0]
click at [493, 68] on div "//hero.attack("g") // If you have enough gold, you can call out for help by say…" at bounding box center [507, 113] width 163 height 197
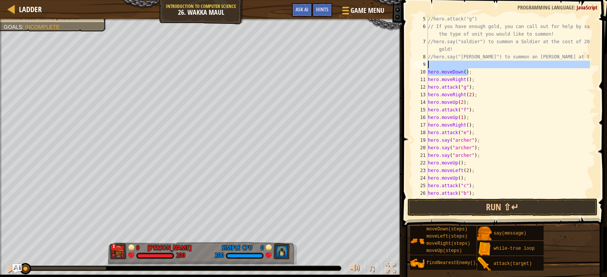
click at [482, 88] on div "//hero.attack("g") // If you have enough gold, you can call out for help by say…" at bounding box center [507, 113] width 163 height 197
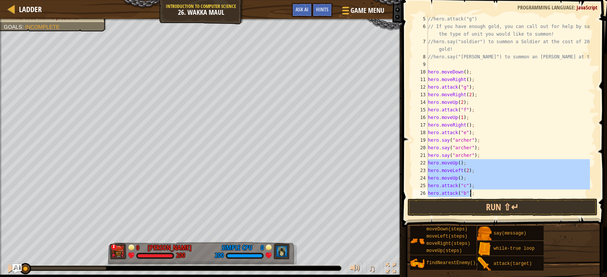
drag, startPoint x: 428, startPoint y: 163, endPoint x: 495, endPoint y: 197, distance: 75.3
click at [495, 197] on div "//hero.attack("g") // If you have enough gold, you can call out for help by say…" at bounding box center [507, 113] width 163 height 197
type textarea "hero.attack("c"); hero.attack("b");"
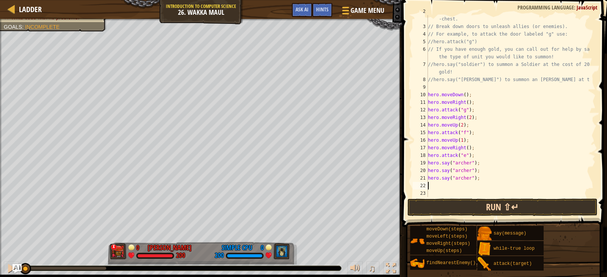
scroll to position [15, 0]
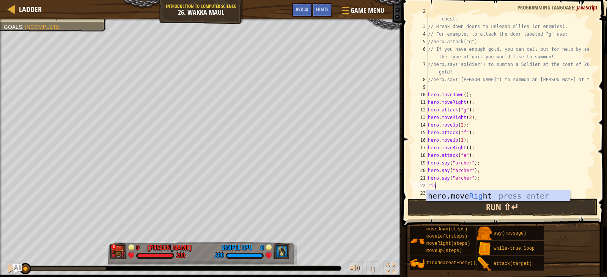
type textarea "rig"
click at [453, 211] on button "Run ⇧↵" at bounding box center [502, 207] width 190 height 17
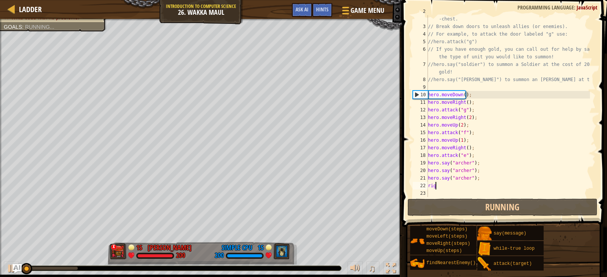
click at [448, 190] on div "// Venture through the maze and pick up gems to fund your war -chest. // Break …" at bounding box center [507, 110] width 163 height 205
click at [446, 185] on div "// Venture through the maze and pick up gems to fund your war -chest. // Break …" at bounding box center [507, 110] width 163 height 205
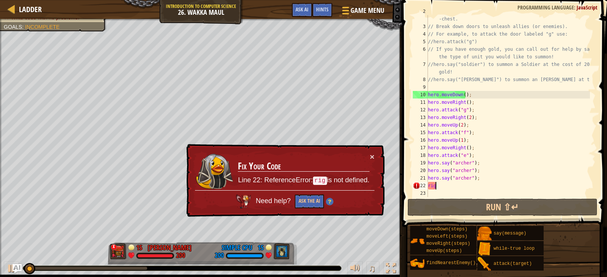
type textarea "righ"
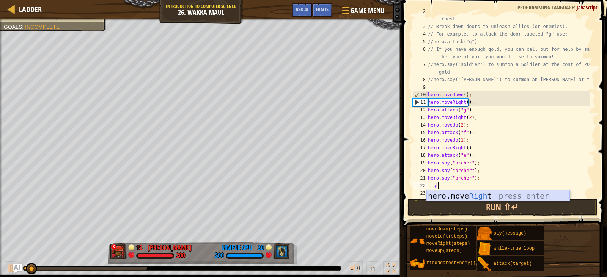
click at [457, 193] on div "hero.move Righ t press enter" at bounding box center [497, 207] width 143 height 34
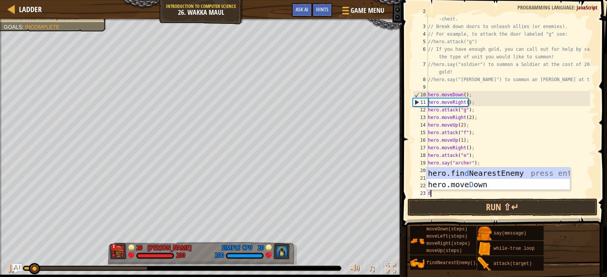
type textarea "dow"
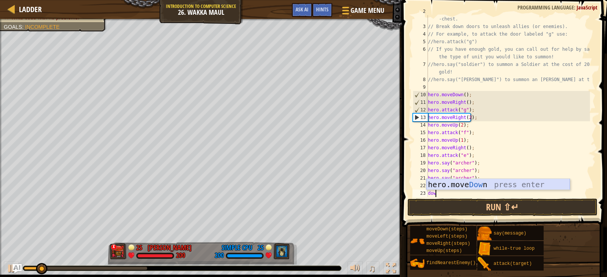
click at [452, 185] on div "hero.move Dow n press enter" at bounding box center [497, 196] width 143 height 34
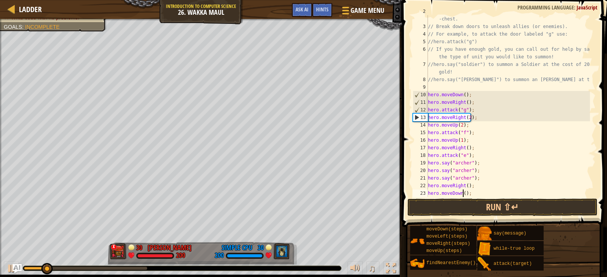
click at [463, 193] on div "// Venture through the maze and pick up gems to fund your war -chest. // Break …" at bounding box center [507, 110] width 163 height 205
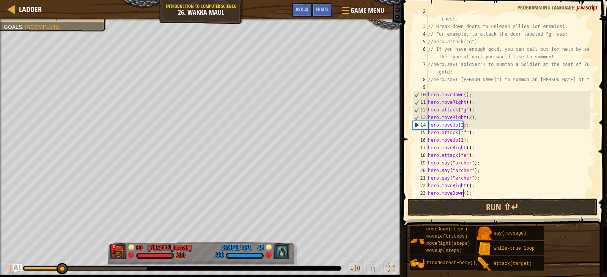
type textarea "hero.moveDown(3);"
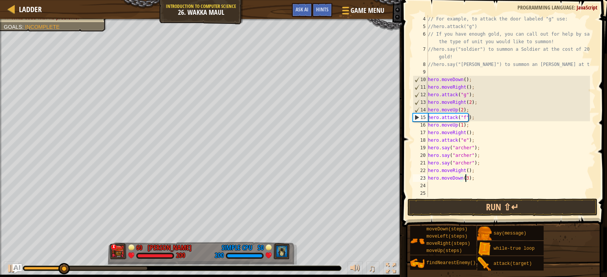
scroll to position [30, 0]
click at [484, 182] on div "// For example, to attack the door labeled "g" use: //hero.attack("g") // If yo…" at bounding box center [507, 113] width 163 height 197
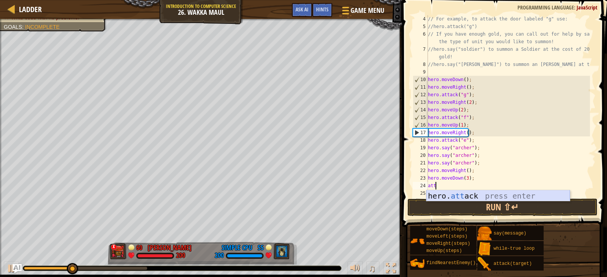
click at [466, 193] on div "hero. att ack press enter" at bounding box center [497, 207] width 143 height 34
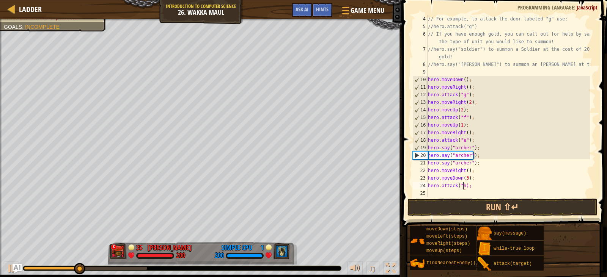
type textarea "hero.attack("h");"
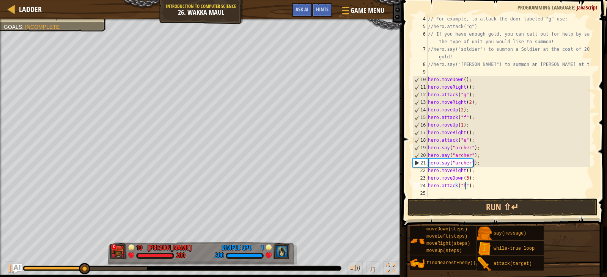
click at [472, 192] on div "// For example, to attack the door labeled "g" use: //hero.attack("g") // If yo…" at bounding box center [507, 113] width 163 height 197
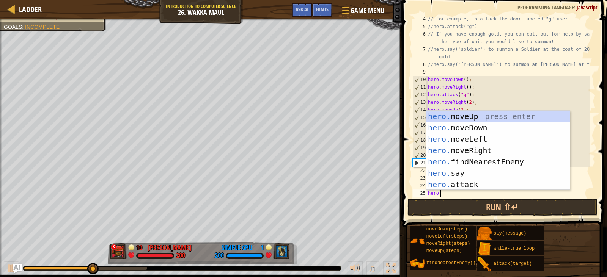
scroll to position [3, 1]
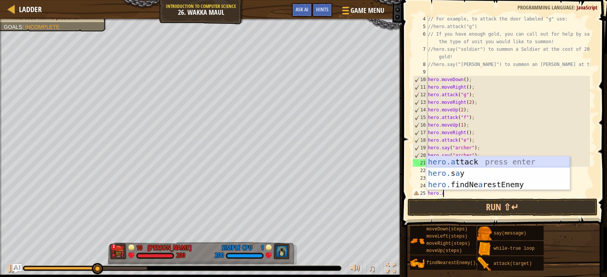
click at [464, 164] on div "hero.a ttack press enter hero. s a y press enter hero. findNe a restEnemy press…" at bounding box center [497, 184] width 143 height 57
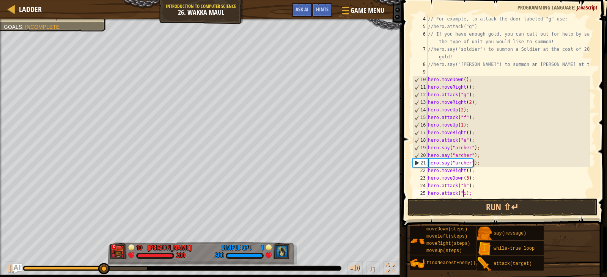
scroll to position [3, 3]
click at [461, 206] on button "Run ⇧↵" at bounding box center [502, 207] width 190 height 17
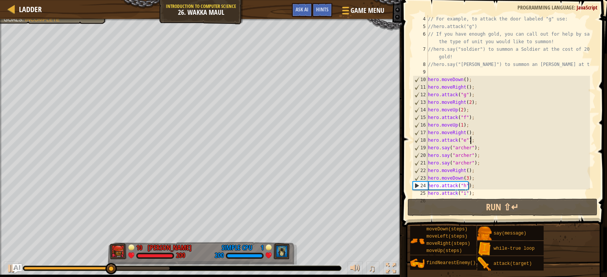
click at [484, 140] on div "// For example, to attack the door labeled "g" use: //hero.attack("g") // If yo…" at bounding box center [507, 113] width 163 height 197
type textarea "hero.attack("e");"
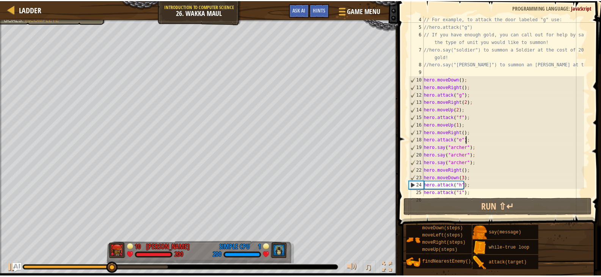
scroll to position [3, 0]
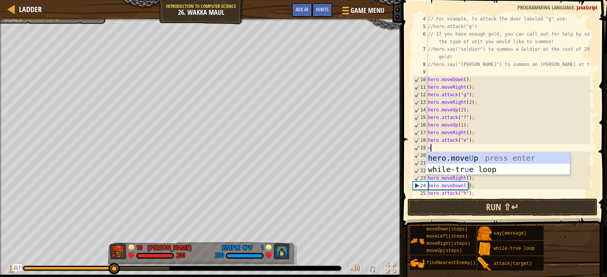
type textarea "up"
click at [485, 158] on div "hero.move Up press enter while-tr u e loo p press enter" at bounding box center [497, 175] width 143 height 46
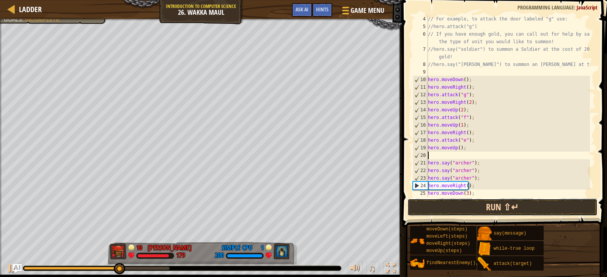
click at [474, 207] on button "Run ⇧↵" at bounding box center [502, 207] width 190 height 17
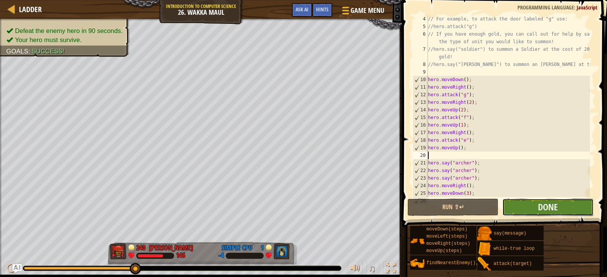
click at [515, 210] on button "Done" at bounding box center [547, 207] width 91 height 17
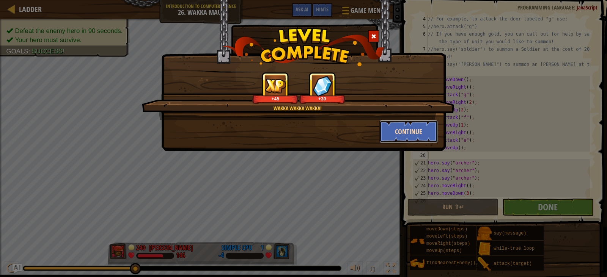
click at [415, 135] on button "Continue" at bounding box center [408, 131] width 59 height 23
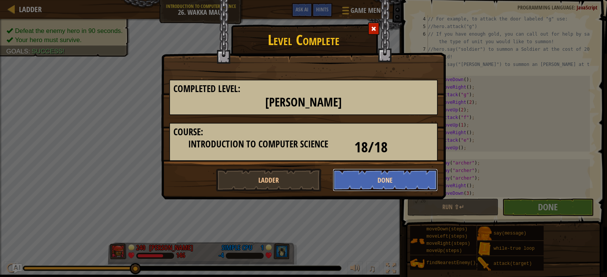
click at [381, 181] on button "Done" at bounding box center [385, 180] width 105 height 23
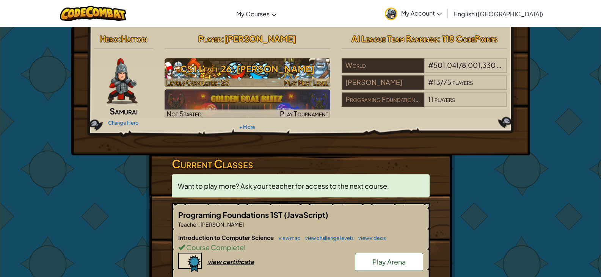
click at [272, 78] on img at bounding box center [248, 72] width 166 height 29
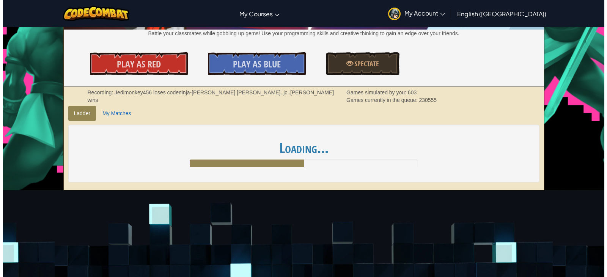
scroll to position [38, 0]
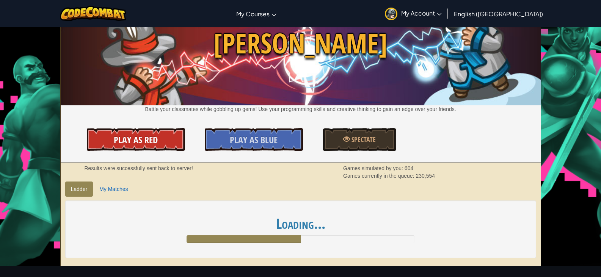
click at [173, 137] on link "Play As Red" at bounding box center [136, 139] width 98 height 23
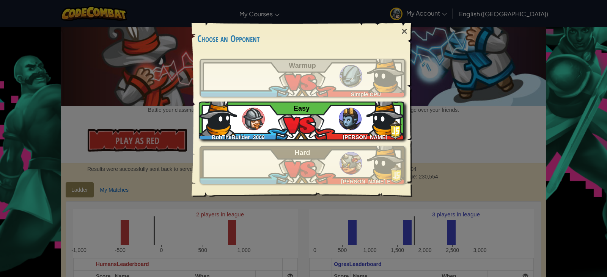
click at [277, 118] on div "BobTheBuilder_2009 [PERSON_NAME]" at bounding box center [302, 121] width 206 height 38
